Goal: Task Accomplishment & Management: Manage account settings

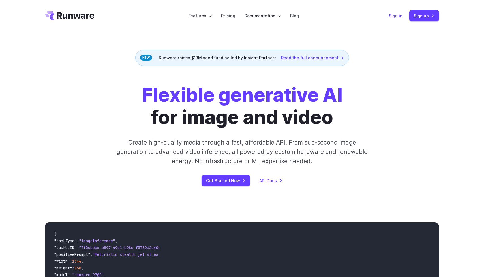
click at [402, 19] on link "Sign in" at bounding box center [396, 15] width 14 height 7
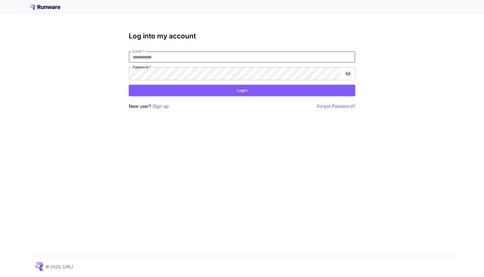
click at [190, 63] on input "Email   *" at bounding box center [242, 56] width 226 height 11
click at [162, 63] on input "Email   *" at bounding box center [242, 56] width 226 height 11
click at [158, 63] on input "Email   *" at bounding box center [242, 56] width 226 height 11
click at [146, 63] on input "Email   *" at bounding box center [242, 56] width 226 height 11
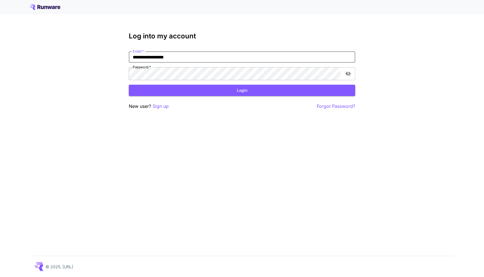
type input "**********"
